Goal: Communication & Community: Answer question/provide support

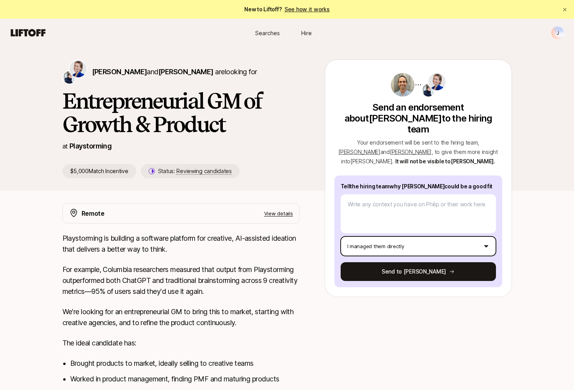
scroll to position [28, 0]
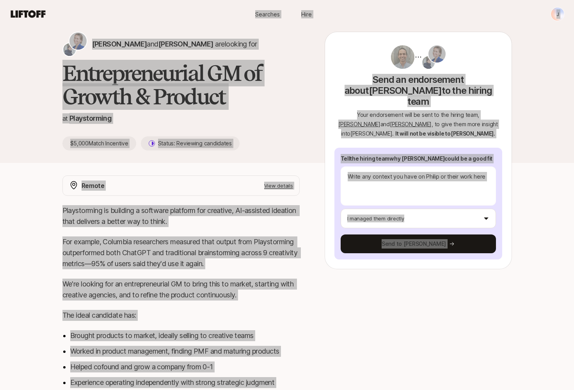
click at [551, 242] on div "[PERSON_NAME] and [PERSON_NAME] are looking for Entrepreneurial GM of Growth & …" at bounding box center [287, 259] width 574 height 481
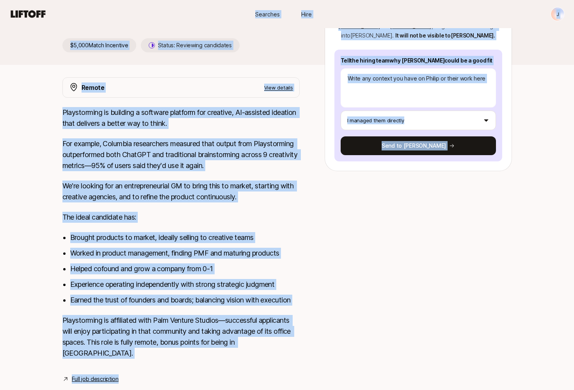
scroll to position [134, 0]
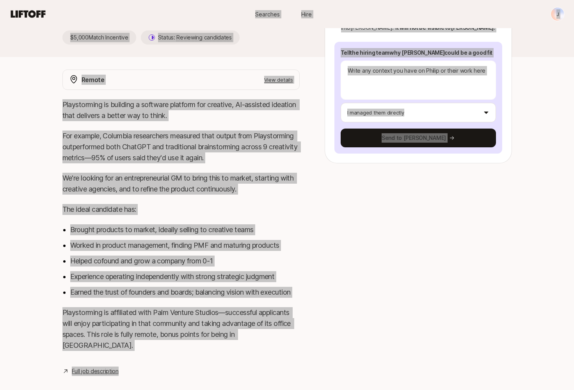
click at [544, 208] on div "[PERSON_NAME] and [PERSON_NAME] are looking for Entrepreneurial GM of Growth & …" at bounding box center [287, 153] width 574 height 481
drag, startPoint x: 1, startPoint y: 233, endPoint x: 536, endPoint y: 128, distance: 545.0
click at [536, 128] on div "[PERSON_NAME] and [PERSON_NAME] are looking for Entrepreneurial GM of Growth & …" at bounding box center [287, 153] width 574 height 481
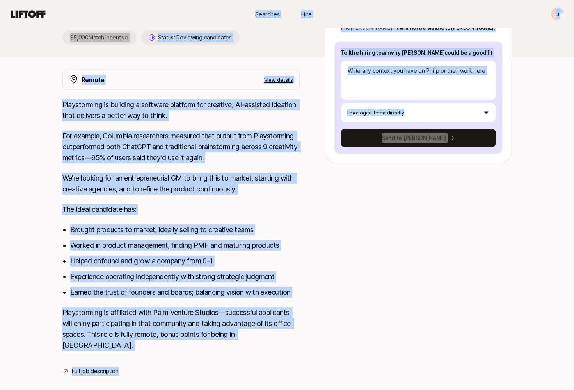
click at [440, 220] on div at bounding box center [418, 217] width 187 height 297
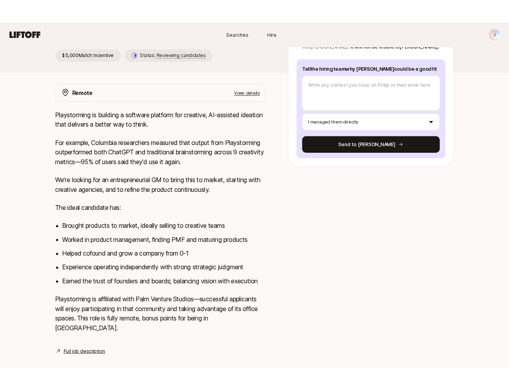
scroll to position [0, 0]
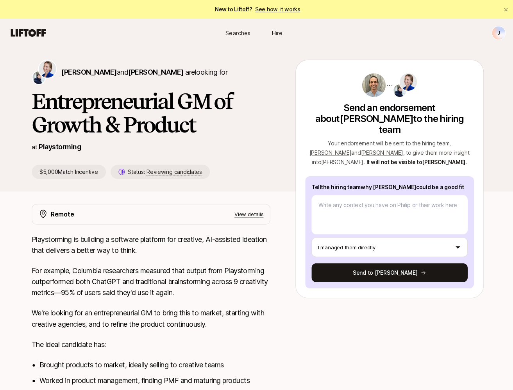
type textarea "x"
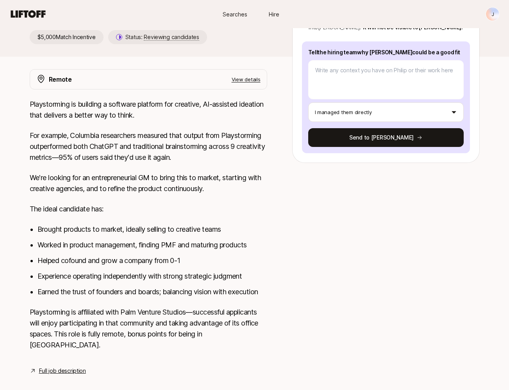
scroll to position [134, 0]
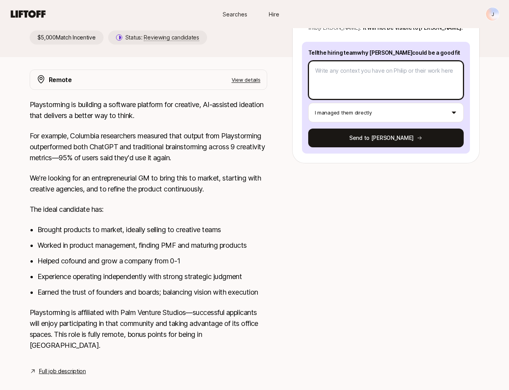
click at [328, 64] on textarea at bounding box center [385, 80] width 155 height 39
paste textarea "[PERSON_NAME] worked for me as a contractor when I was Head of Engineering at D…"
type textarea "[PERSON_NAME] worked for me as a contractor when I was Head of Engineering at D…"
type textarea "x"
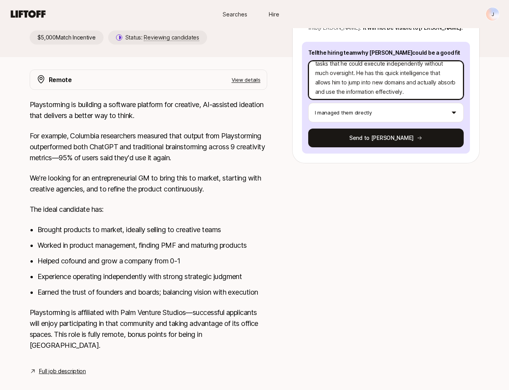
scroll to position [76, 0]
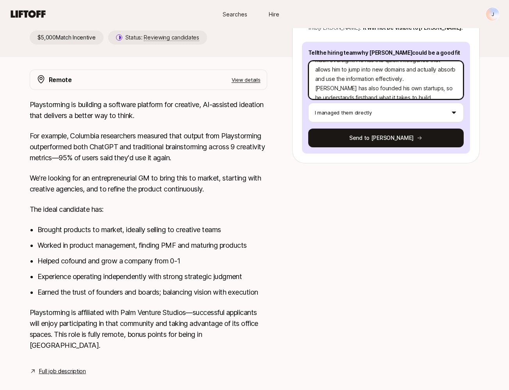
click at [372, 61] on textarea "[PERSON_NAME] worked for me as a contractor when I was Head of Engineering at D…" at bounding box center [385, 80] width 155 height 39
type textarea "[PERSON_NAME] worked for me as a contractor when I was Head of Engineering at D…"
type textarea "x"
click at [352, 61] on textarea "[PERSON_NAME] worked for me as a contractor when I was Head of Engineering at D…" at bounding box center [385, 80] width 155 height 39
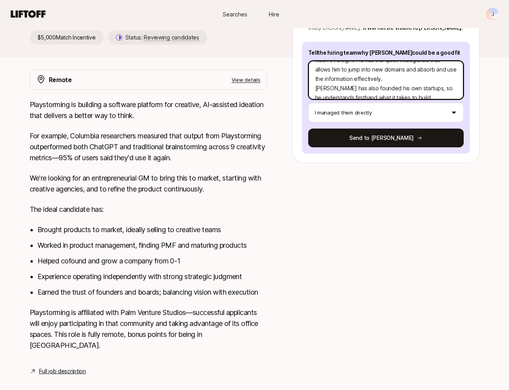
click at [352, 61] on textarea "[PERSON_NAME] worked for me as a contractor when I was Head of Engineering at D…" at bounding box center [385, 80] width 155 height 39
type textarea "[PERSON_NAME] worked for me as a contractor when I was Head of Engineering at D…"
type textarea "x"
type textarea "[PERSON_NAME] worked for me as a contractor when I was Head of Engineering at D…"
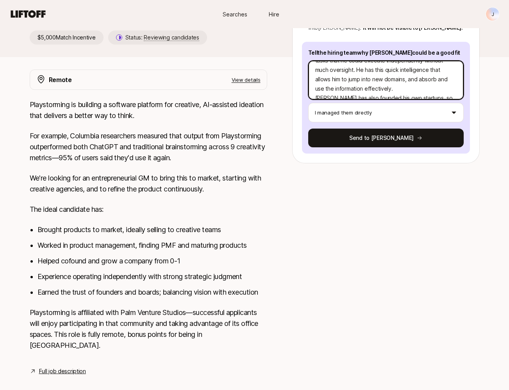
type textarea "x"
type textarea "[PERSON_NAME] worked for me as a contractor when I was Head of Engineering at D…"
type textarea "x"
click at [371, 69] on textarea "[PERSON_NAME] worked for me as a contractor when I was Head of Engineering at D…" at bounding box center [385, 80] width 155 height 39
click at [370, 68] on textarea "[PERSON_NAME] worked for me as a contractor when I was Head of Engineering at D…" at bounding box center [385, 80] width 155 height 39
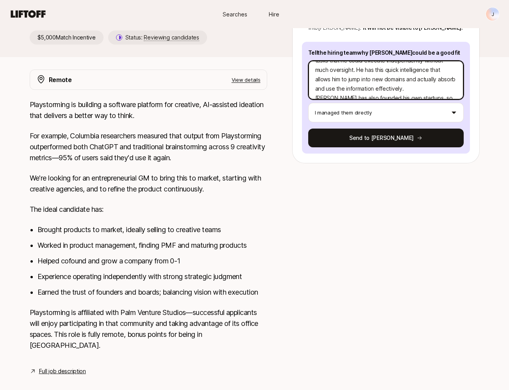
click at [370, 68] on textarea "[PERSON_NAME] worked for me as a contractor when I was Head of Engineering at D…" at bounding box center [385, 80] width 155 height 39
type textarea "[PERSON_NAME] worked for me as a contractor when I was Head of Engineering at D…"
type textarea "x"
type textarea "[PERSON_NAME] worked for me as a contractor when I was Head of Engineering at D…"
type textarea "x"
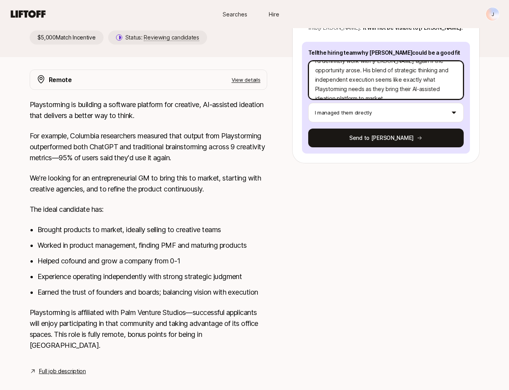
scroll to position [159, 0]
click at [368, 69] on textarea "[PERSON_NAME] worked for me as a contractor when I was Head of Engineering at D…" at bounding box center [385, 80] width 155 height 39
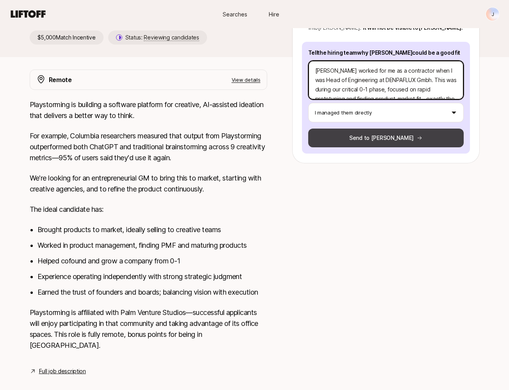
scroll to position [0, 0]
type textarea "[PERSON_NAME] worked for me as a contractor when I was Head of Engineering at D…"
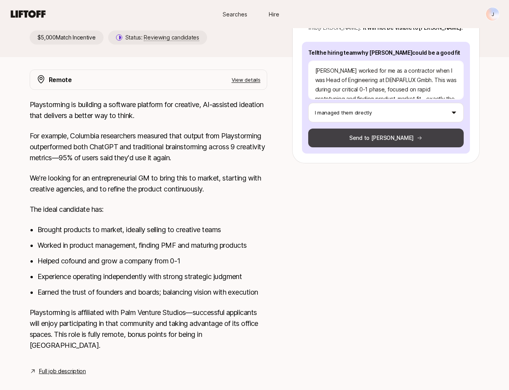
click at [383, 128] on button "Send to [PERSON_NAME]" at bounding box center [385, 137] width 155 height 19
type textarea "x"
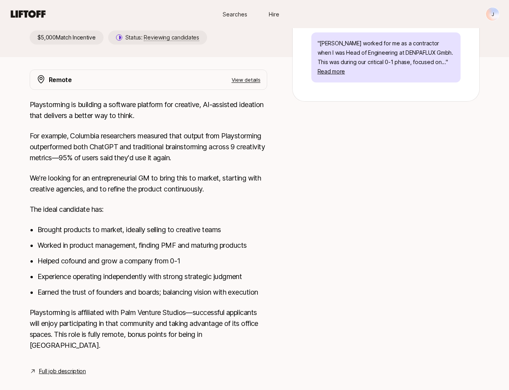
click at [314, 155] on div at bounding box center [385, 217] width 187 height 297
click at [151, 192] on p "We're looking for an entrepreneurial GM to bring this to market, starting with …" at bounding box center [148, 184] width 237 height 22
